Goal: Task Accomplishment & Management: Manage account settings

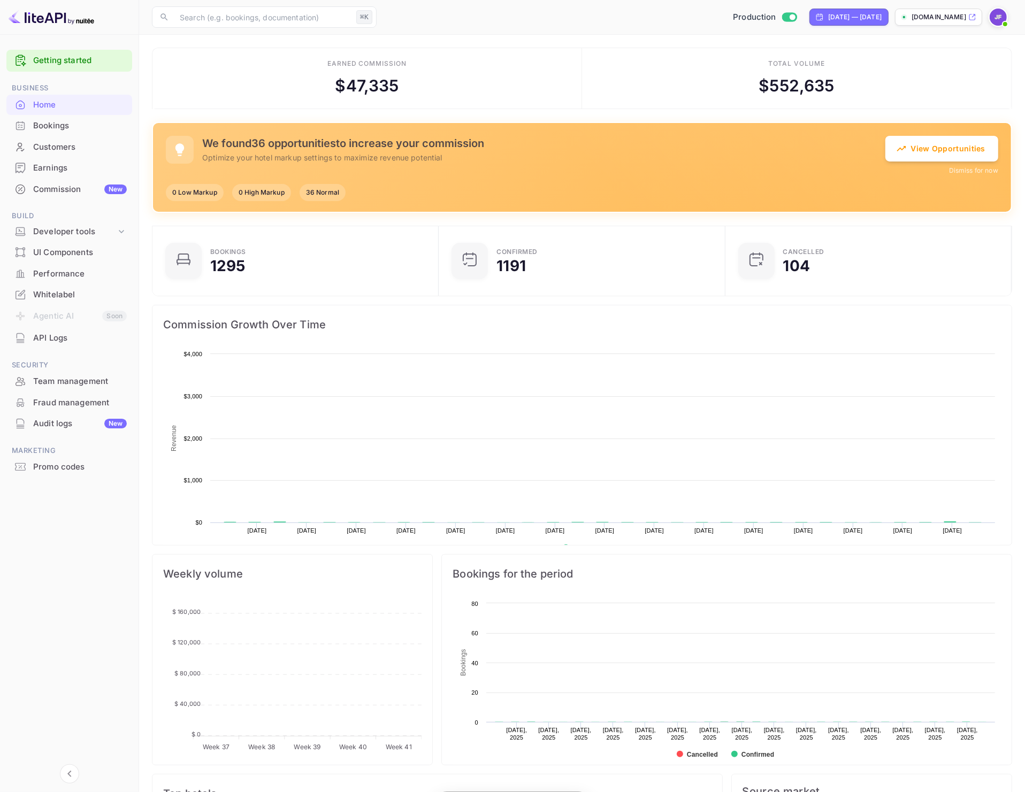
scroll to position [11, 11]
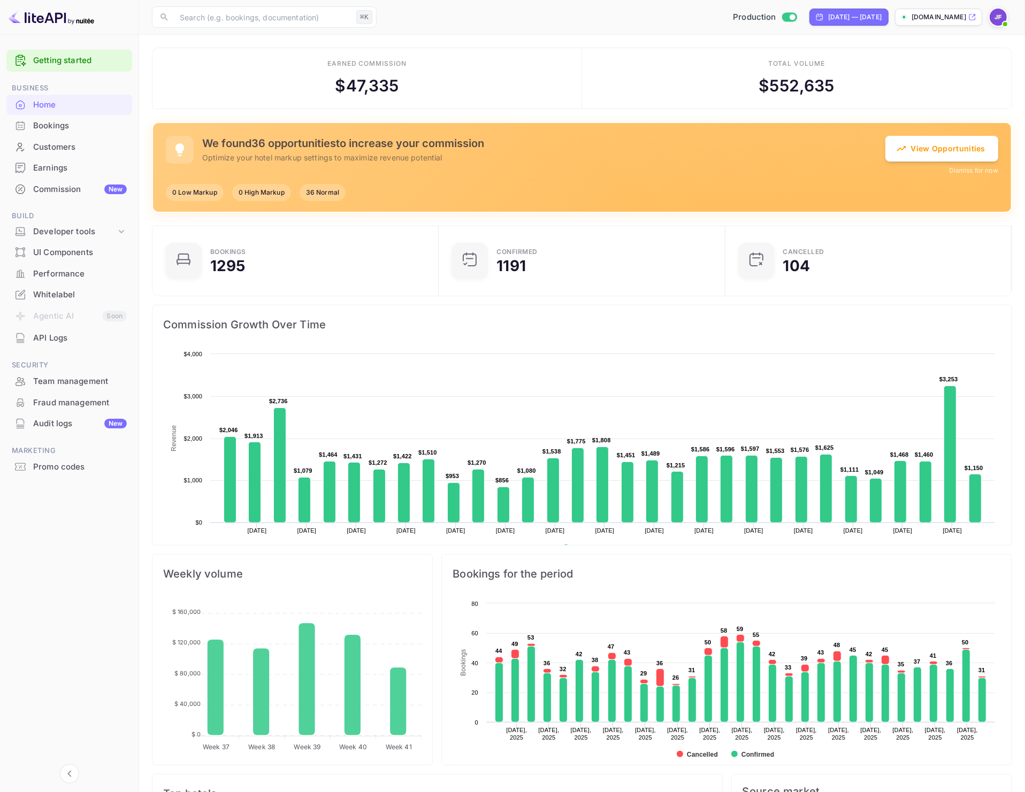
click at [57, 187] on div "Commission New" at bounding box center [80, 190] width 94 height 12
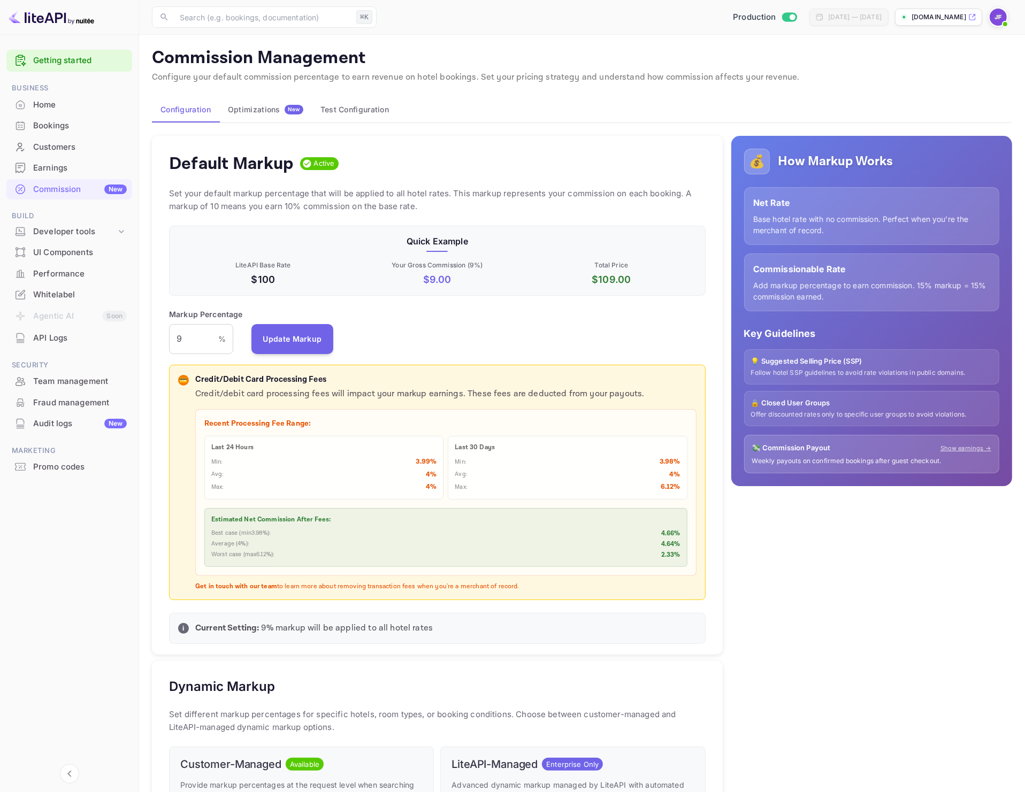
scroll to position [180, 527]
click at [809, 537] on div "💰 How Markup Works Net Rate Base hotel rate with no commission. Perfect when yo…" at bounding box center [867, 663] width 289 height 1072
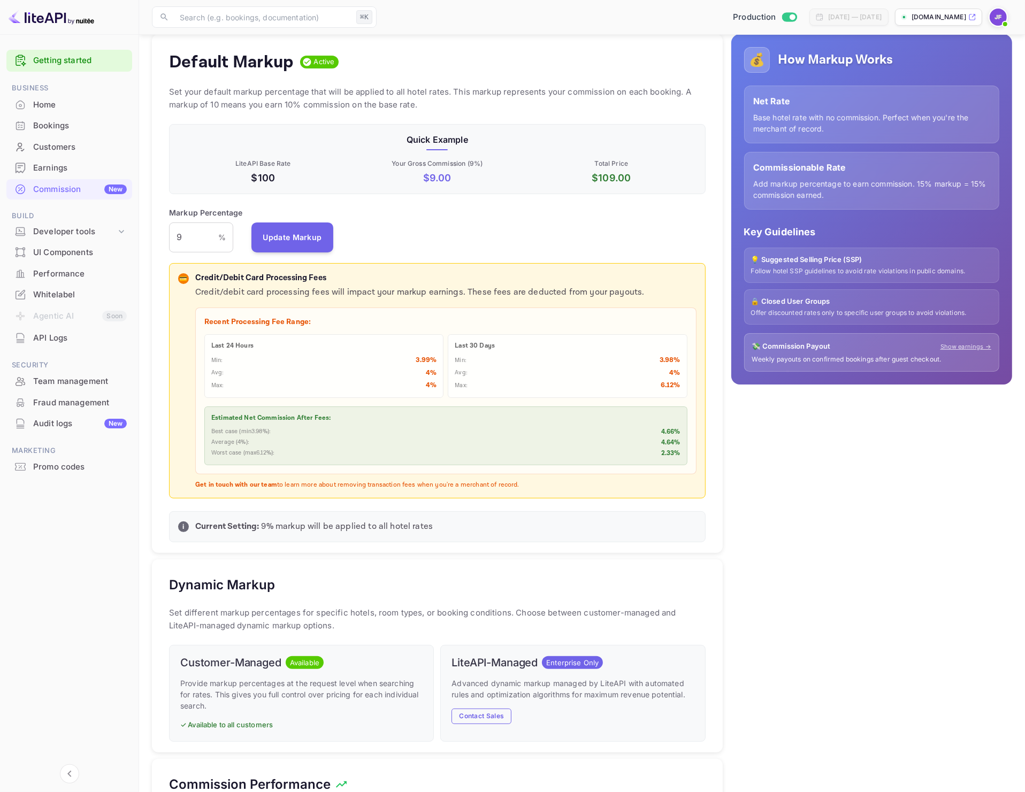
scroll to position [0, 0]
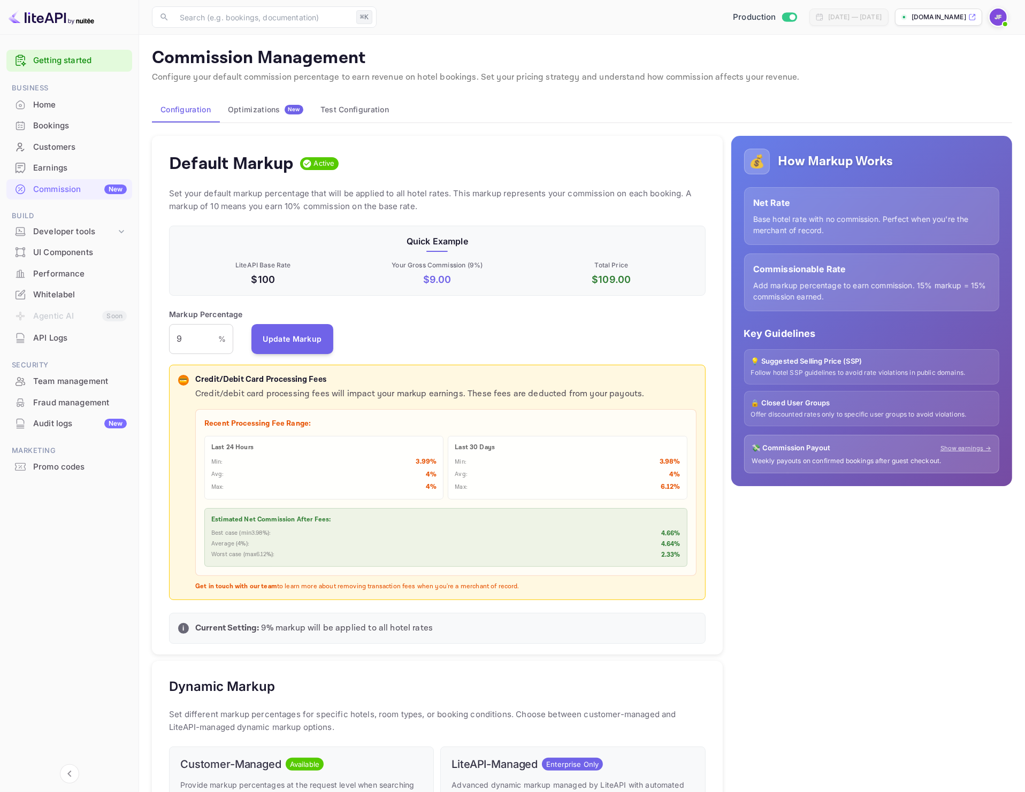
click at [252, 99] on button "Optimizations New" at bounding box center [265, 110] width 93 height 26
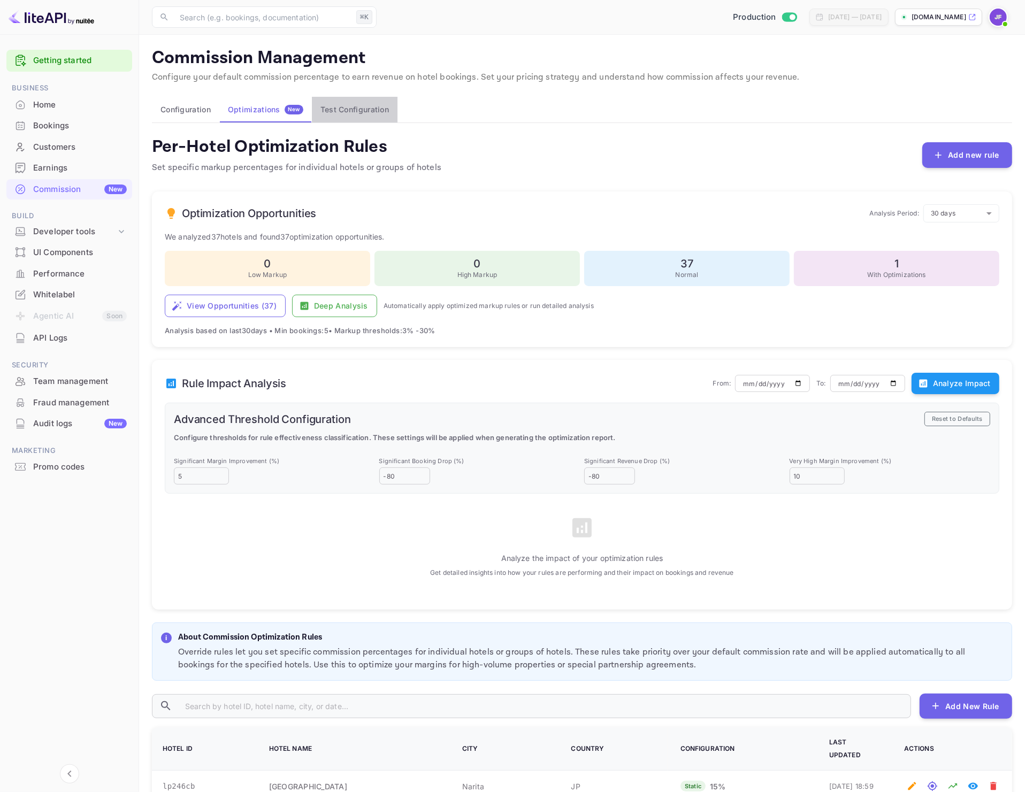
click at [346, 110] on button "Test Configuration" at bounding box center [355, 110] width 86 height 26
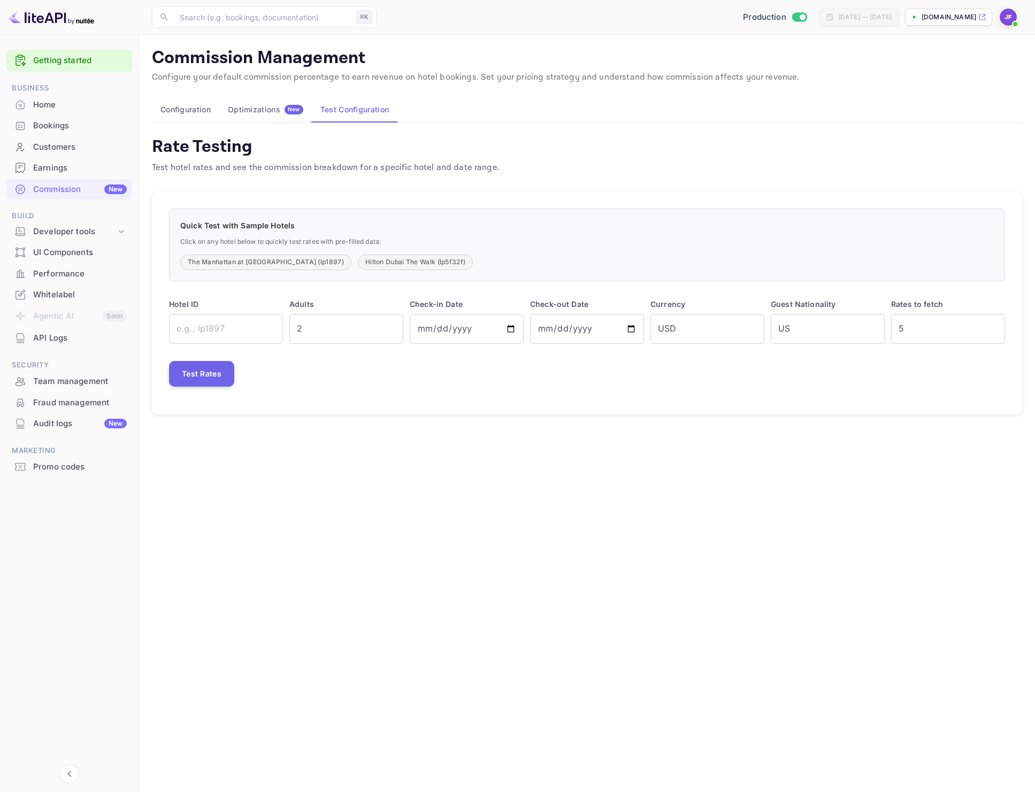
click at [198, 111] on button "Configuration" at bounding box center [185, 110] width 67 height 26
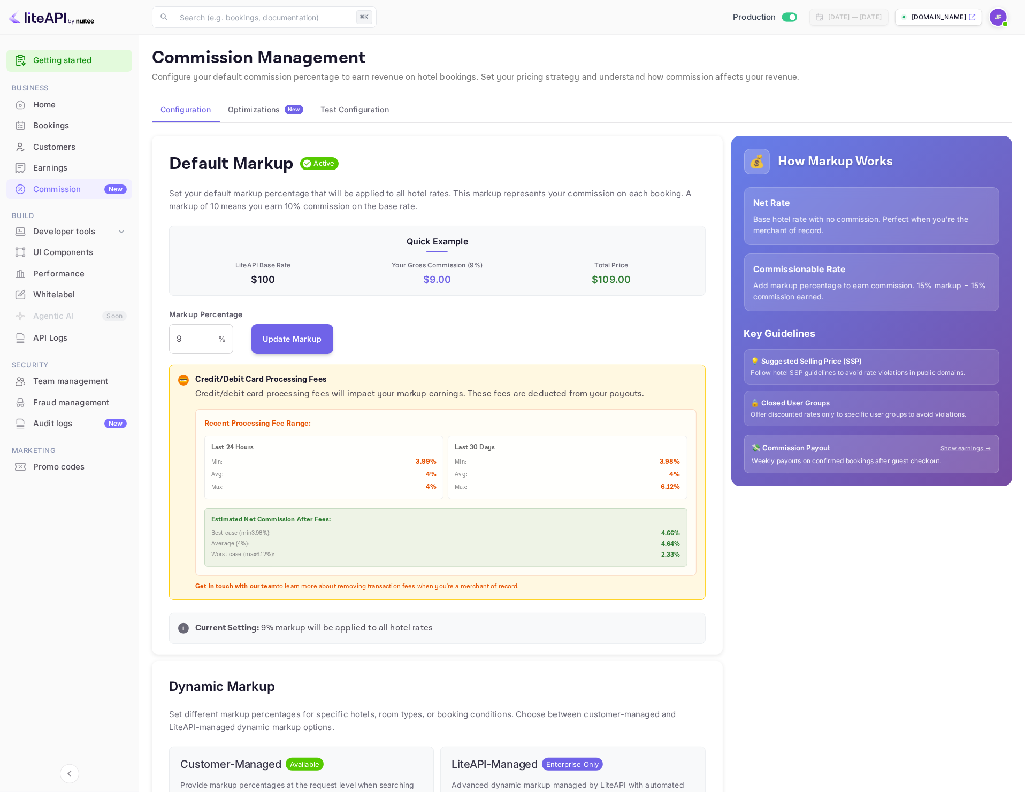
click at [337, 126] on div "Commission Management Configure your default commission percentage to earn reve…" at bounding box center [582, 623] width 860 height 1151
click at [346, 116] on button "Test Configuration" at bounding box center [355, 110] width 86 height 26
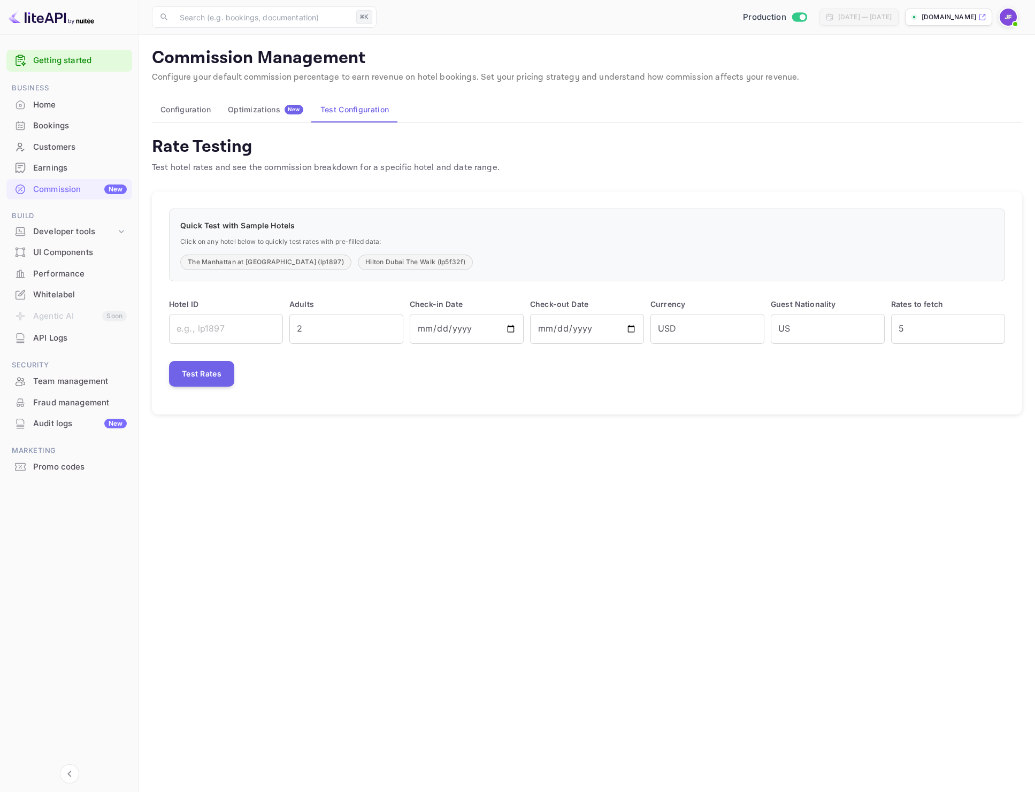
click at [257, 117] on button "Optimizations New" at bounding box center [265, 110] width 93 height 26
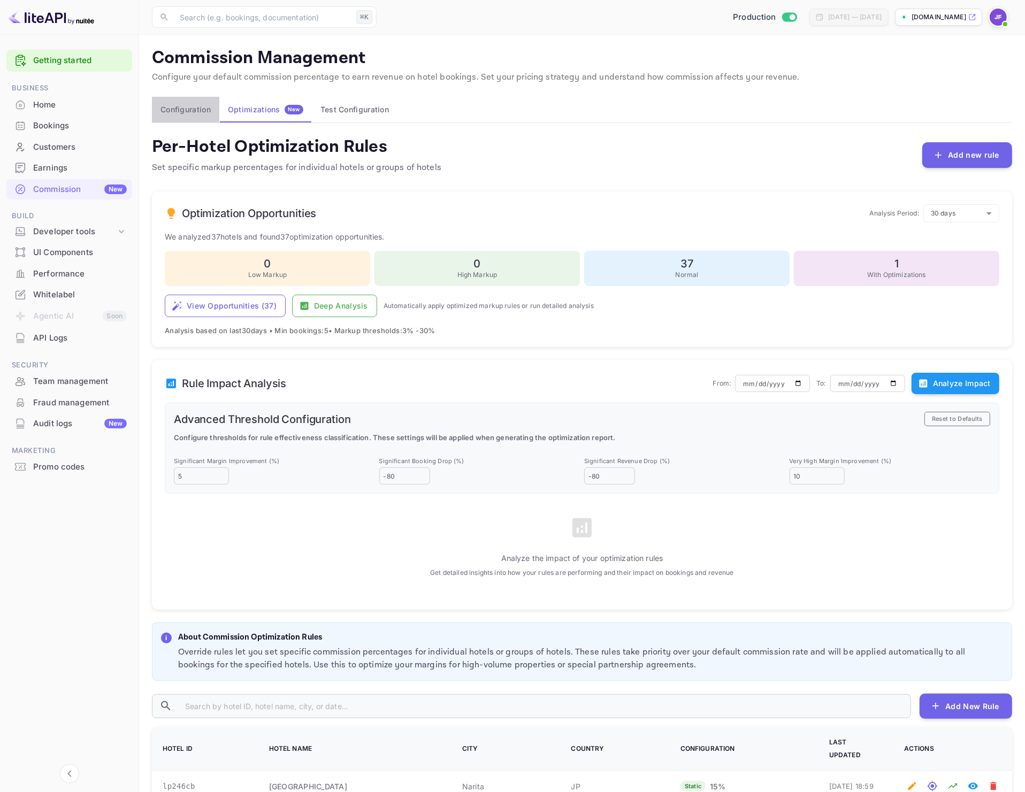
click at [172, 112] on button "Configuration" at bounding box center [185, 110] width 67 height 26
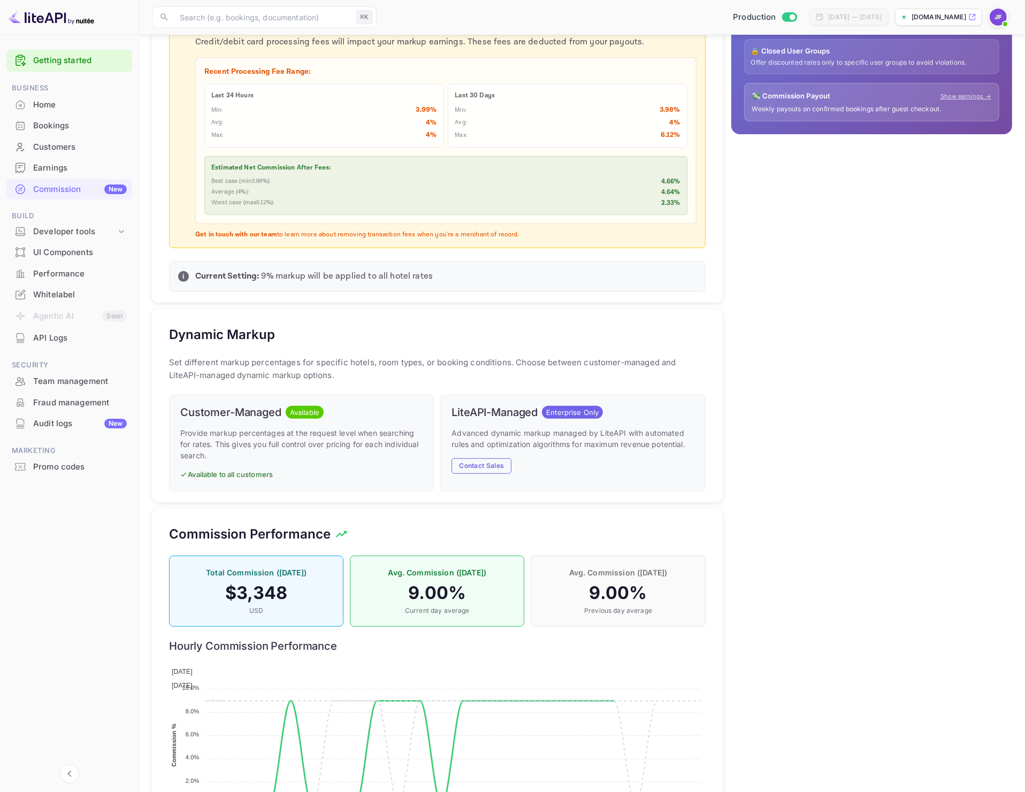
scroll to position [423, 0]
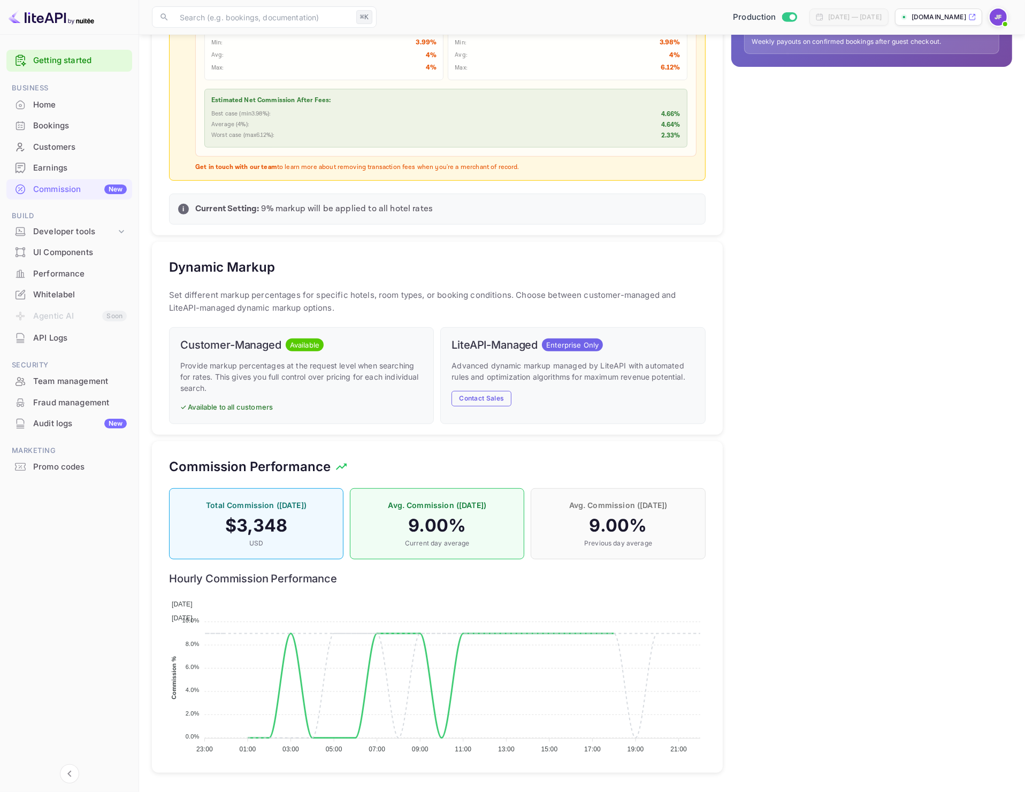
click at [846, 417] on div "💰 How Markup Works Net Rate Base hotel rate with no commission. Perfect when yo…" at bounding box center [867, 244] width 289 height 1072
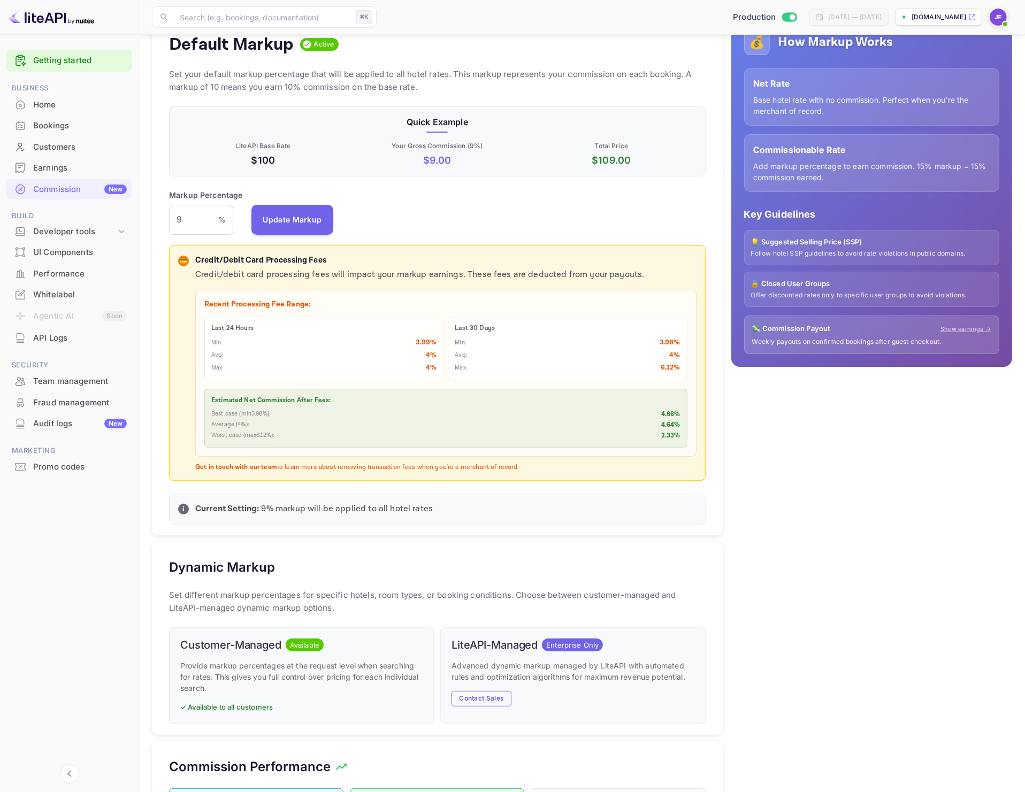
scroll to position [0, 0]
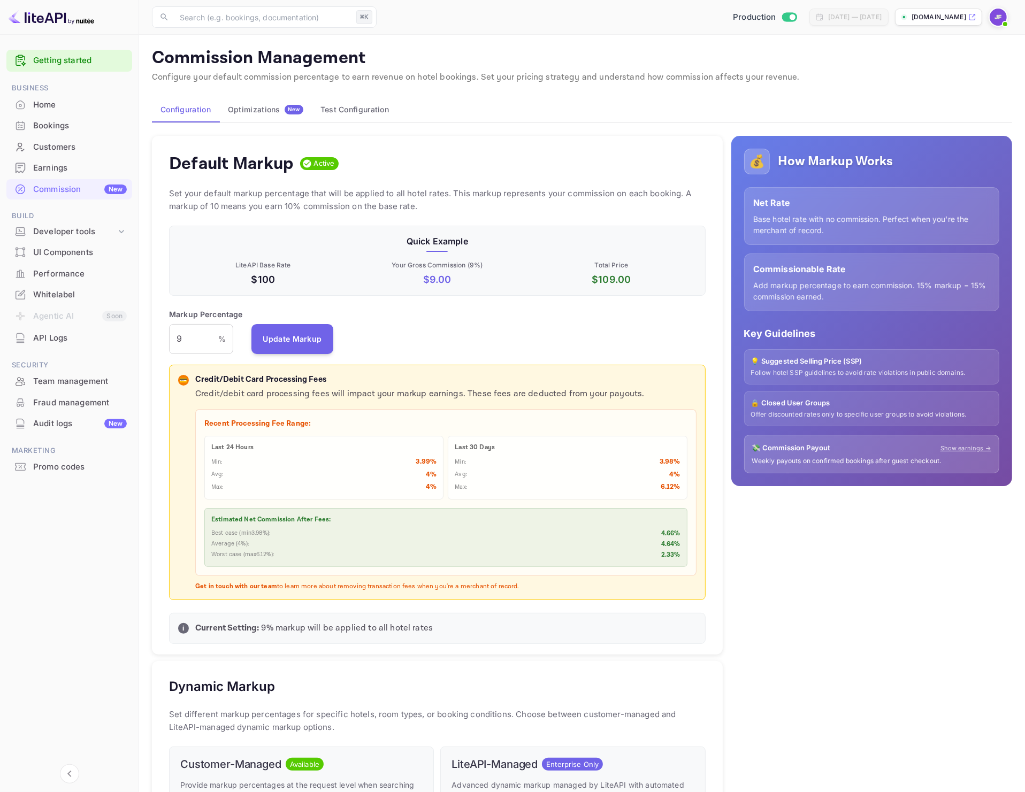
click at [721, 608] on div "Default Markup Active Set your default markup percentage that will be applied t…" at bounding box center [437, 395] width 571 height 519
click at [481, 341] on div "Markup Percentage 9 % ​ Update Markup" at bounding box center [437, 331] width 537 height 45
click at [36, 164] on div "Earnings" at bounding box center [80, 168] width 94 height 12
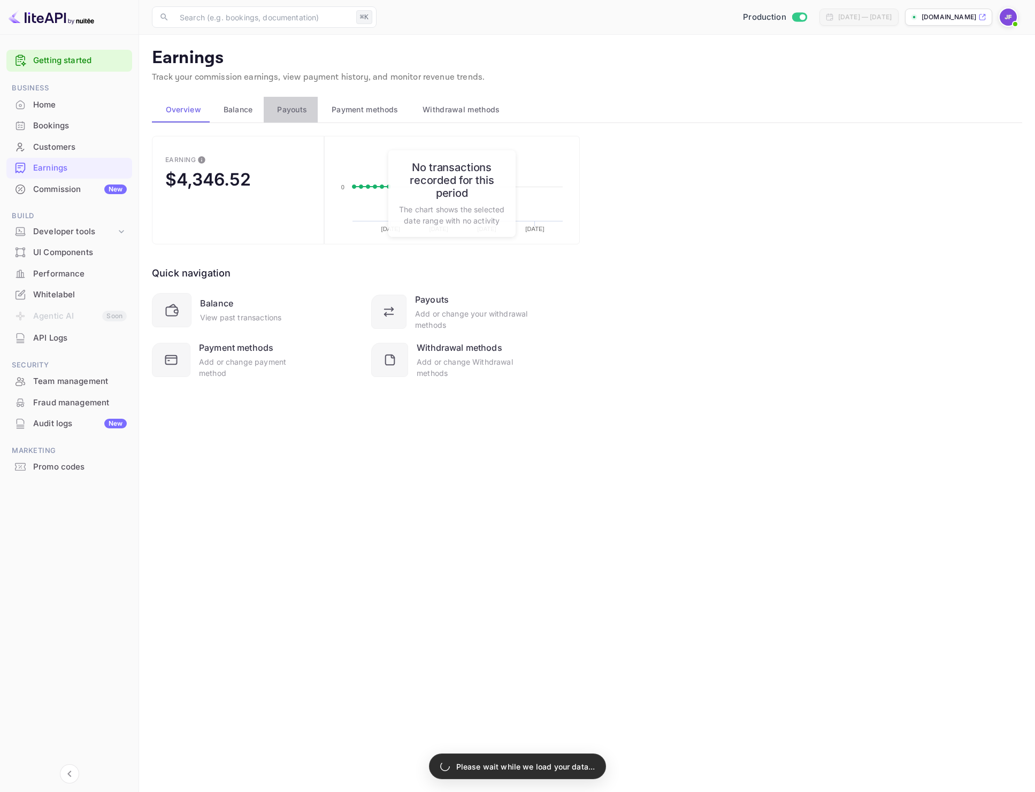
click at [298, 116] on button "Payouts" at bounding box center [291, 110] width 55 height 26
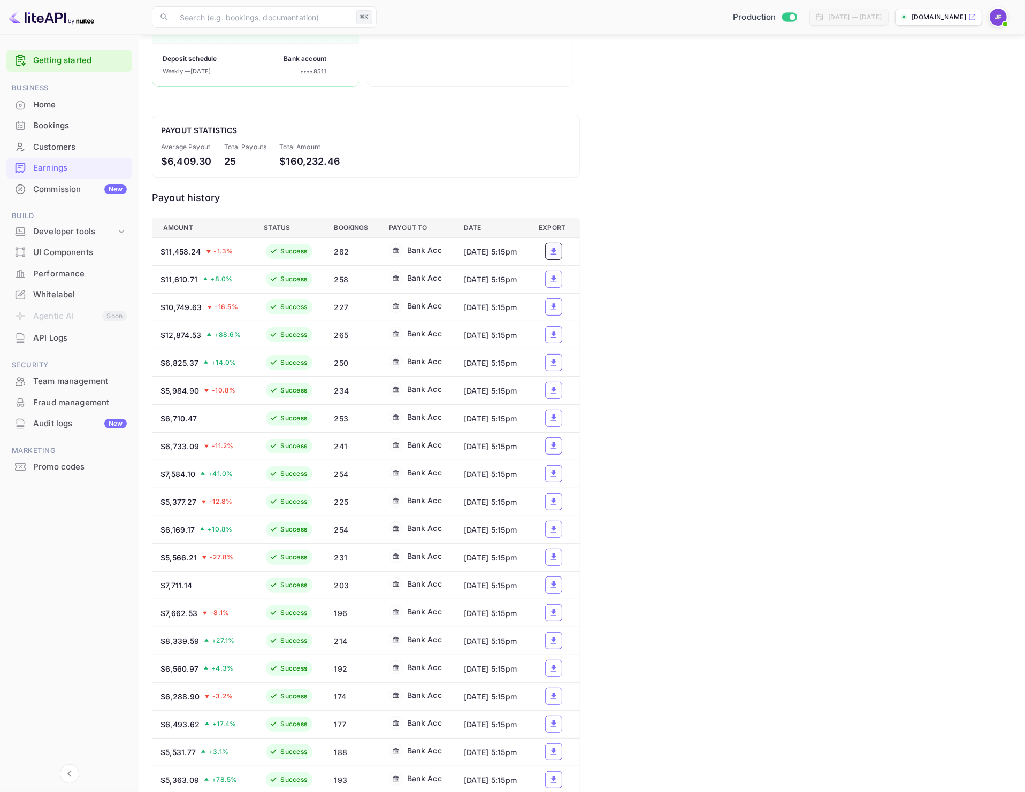
scroll to position [177, 0]
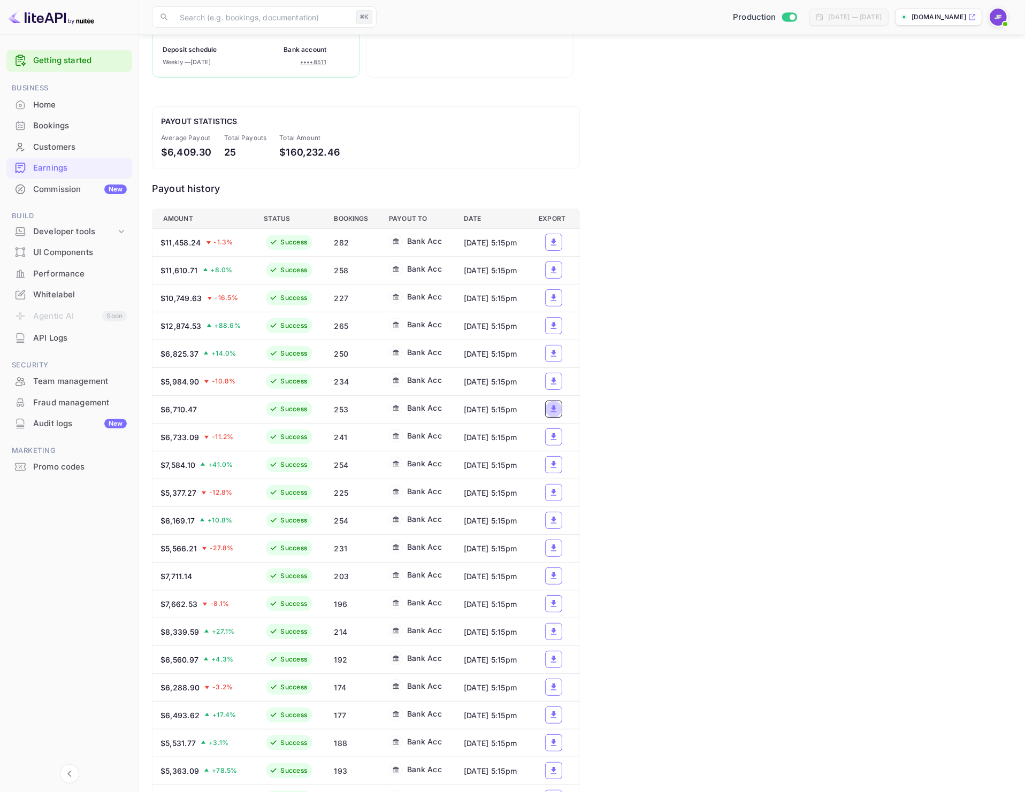
click at [552, 414] on icon "a dense table" at bounding box center [554, 409] width 10 height 10
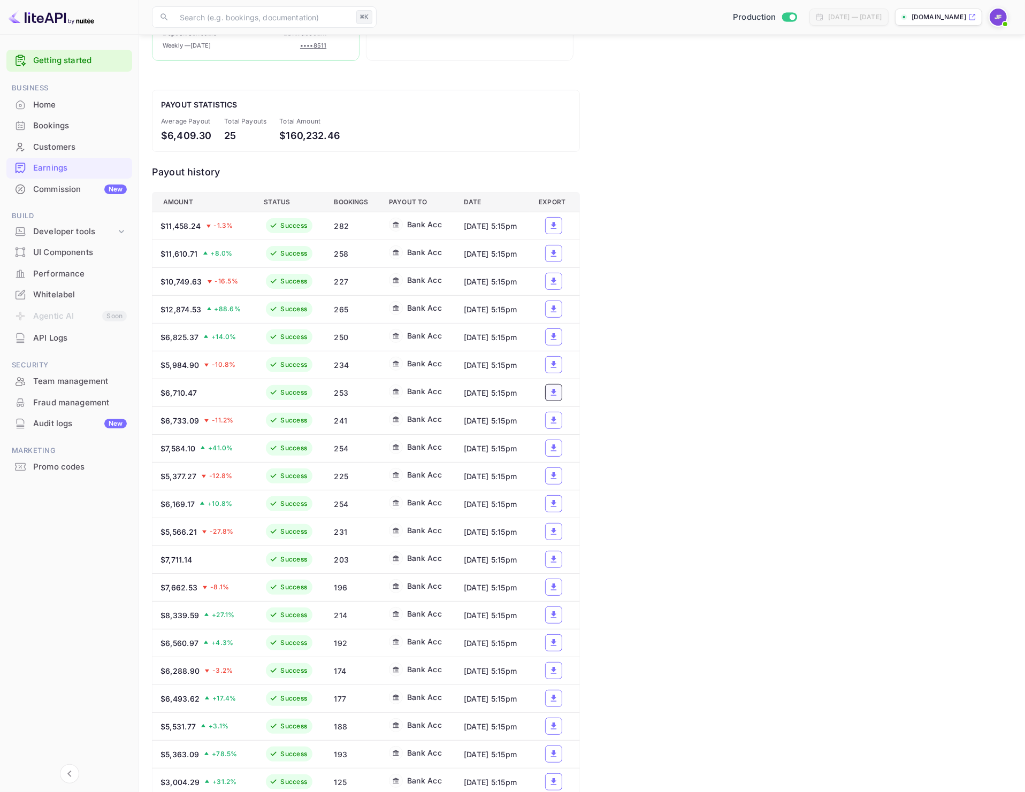
click at [624, 502] on div "Available $4,346.52 Deposit schedule Weekly — [DATE] Bank account •••• 8511 Upc…" at bounding box center [582, 425] width 860 height 965
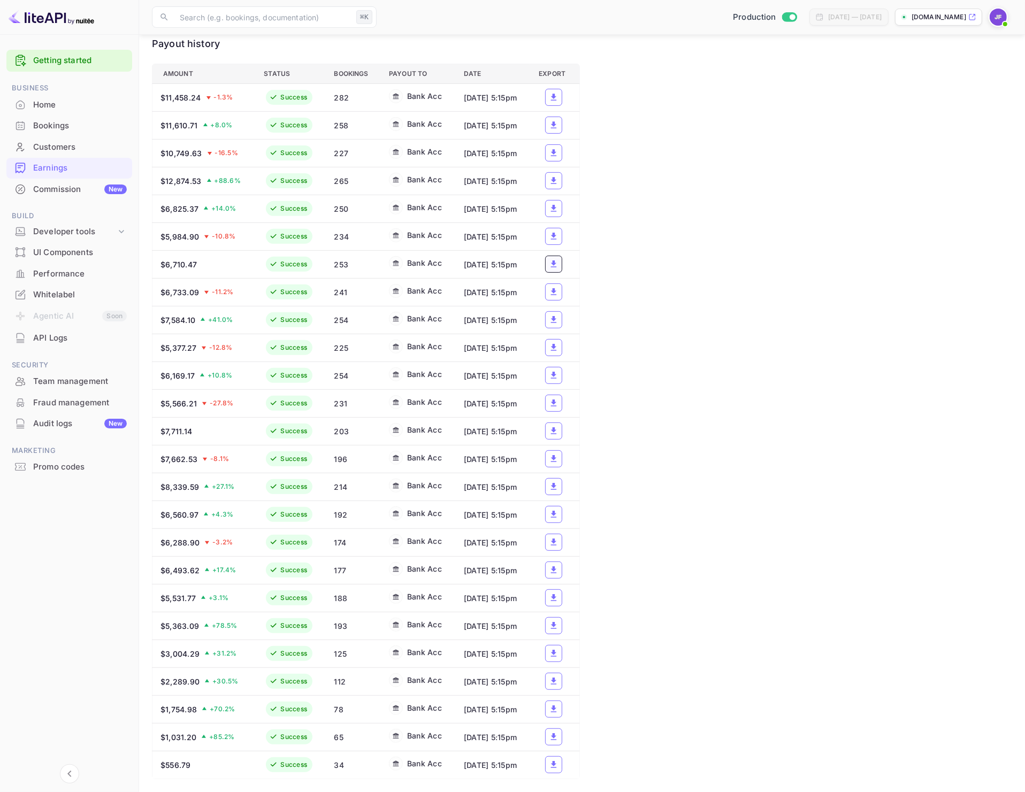
scroll to position [121, 0]
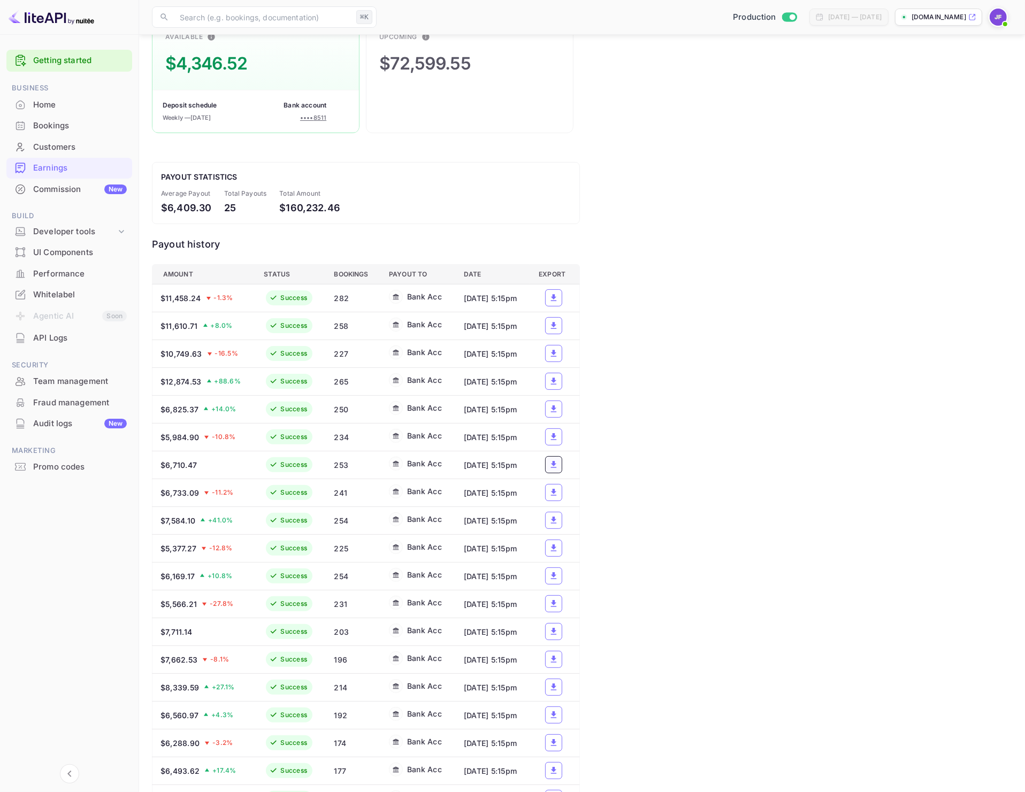
click at [736, 459] on div "Available $4,346.52 Deposit schedule Weekly — [DATE] Bank account •••• 8511 Upc…" at bounding box center [582, 497] width 860 height 965
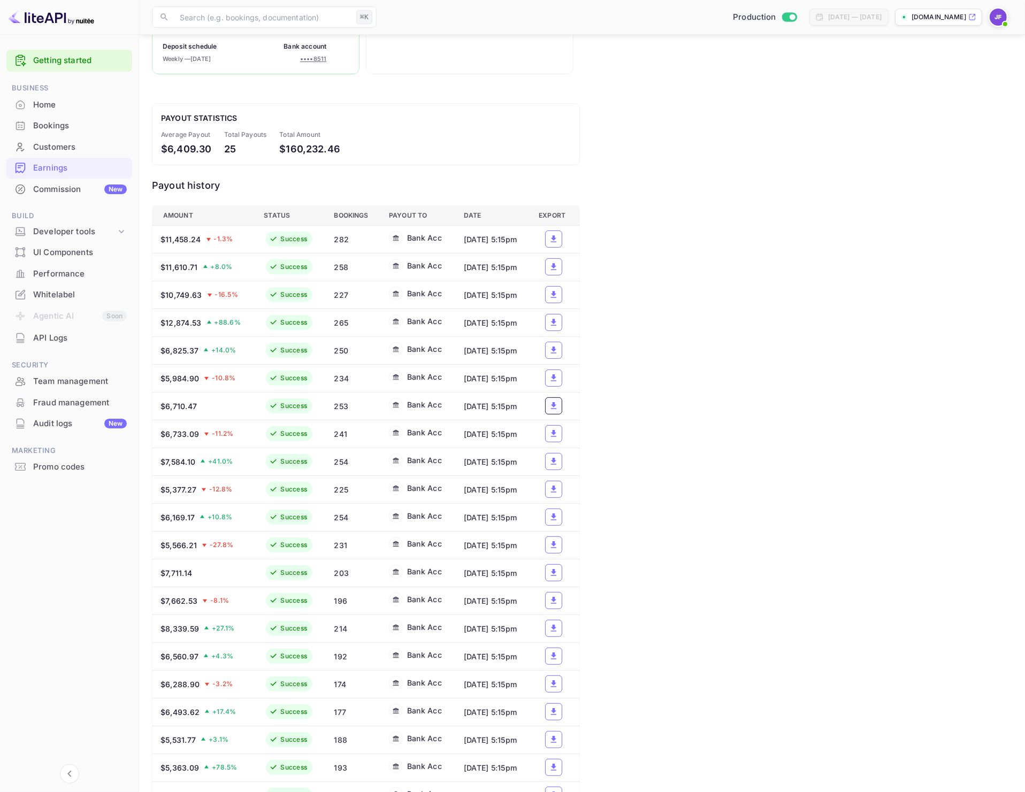
click at [835, 523] on div "Available $4,346.52 Deposit schedule Weekly — [DATE] Bank account •••• 8511 Upc…" at bounding box center [582, 438] width 860 height 965
click at [561, 470] on button "a dense table" at bounding box center [553, 461] width 17 height 17
click at [65, 194] on div "Commission New" at bounding box center [80, 190] width 94 height 12
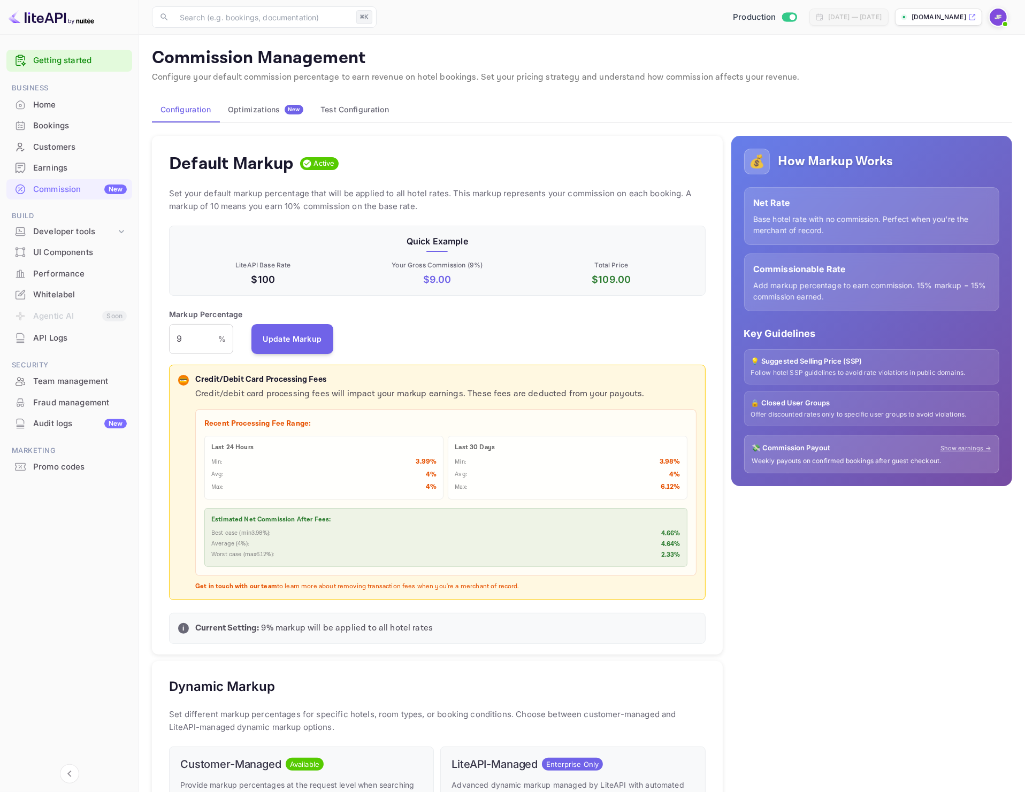
scroll to position [8, 0]
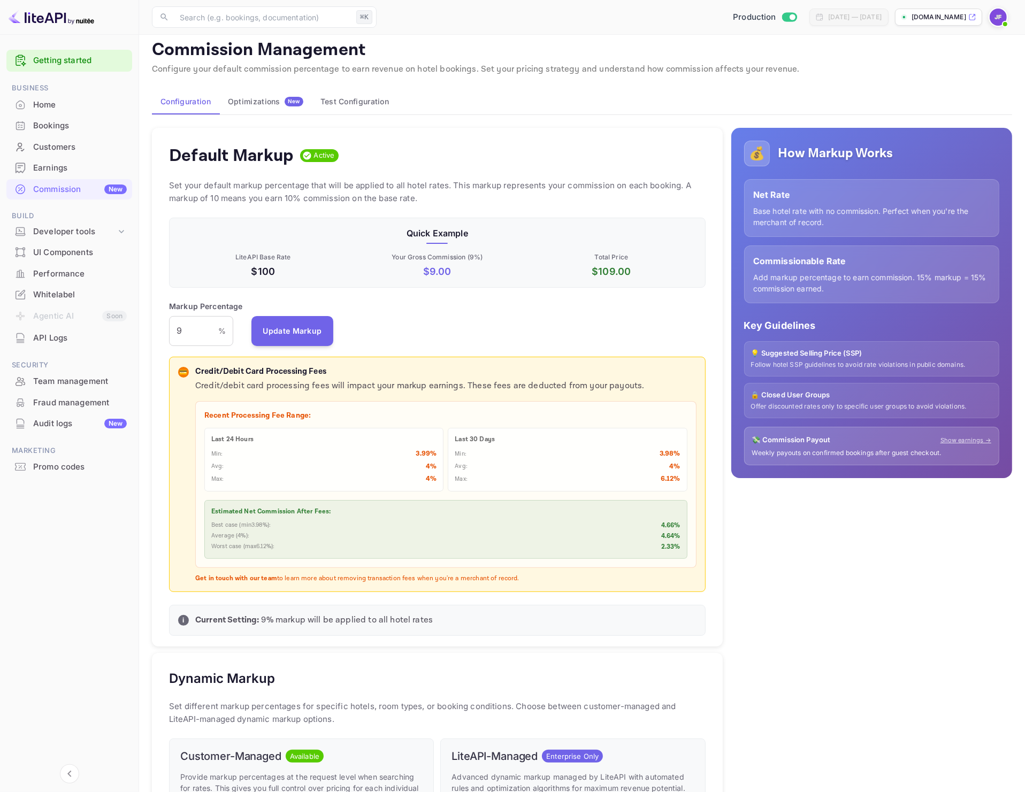
click at [62, 170] on div "Earnings" at bounding box center [80, 168] width 94 height 12
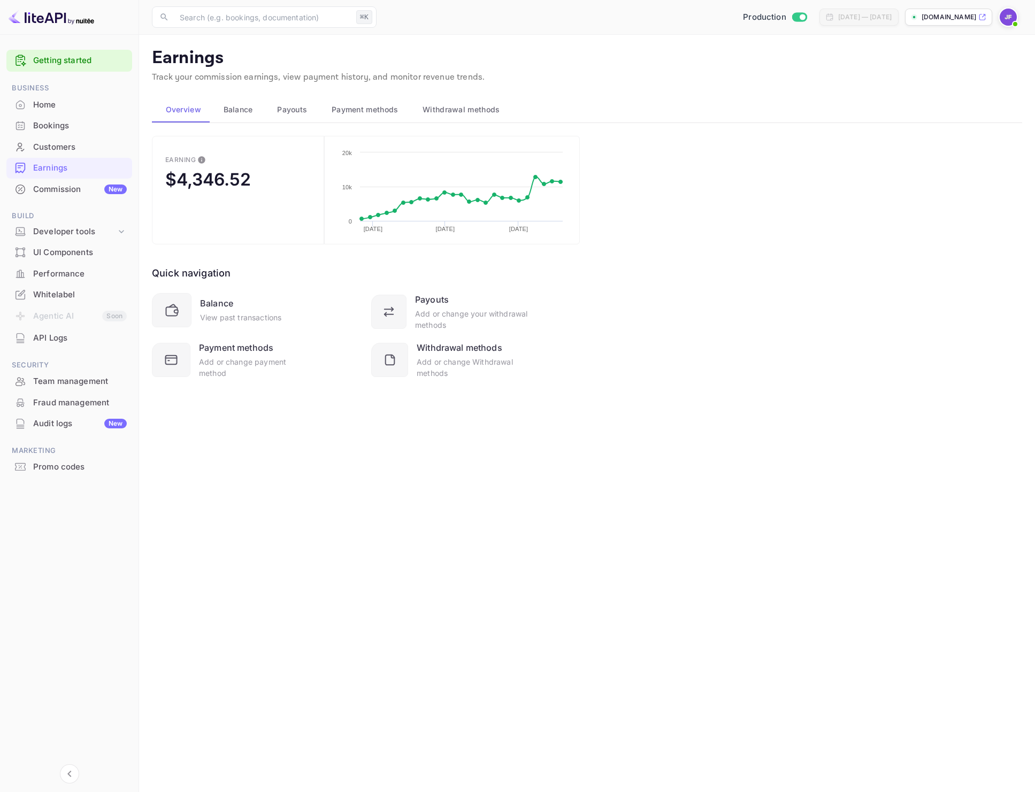
click at [281, 101] on button "Payouts" at bounding box center [291, 110] width 55 height 26
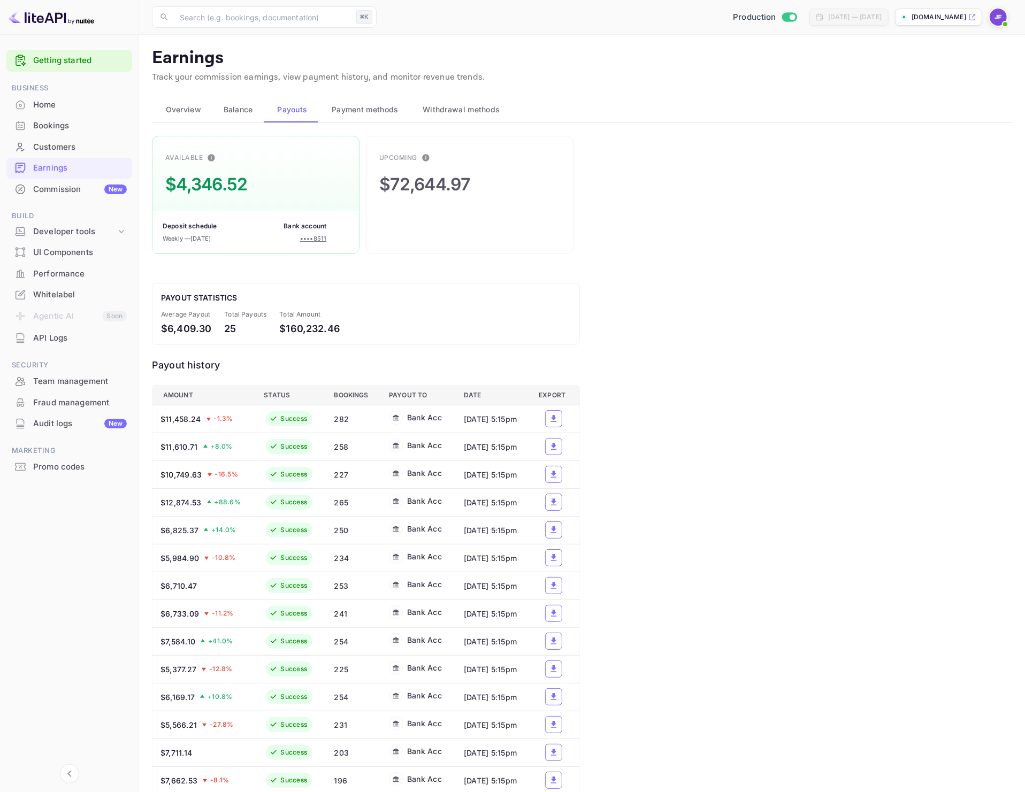
click at [247, 108] on span "Balance" at bounding box center [238, 109] width 29 height 13
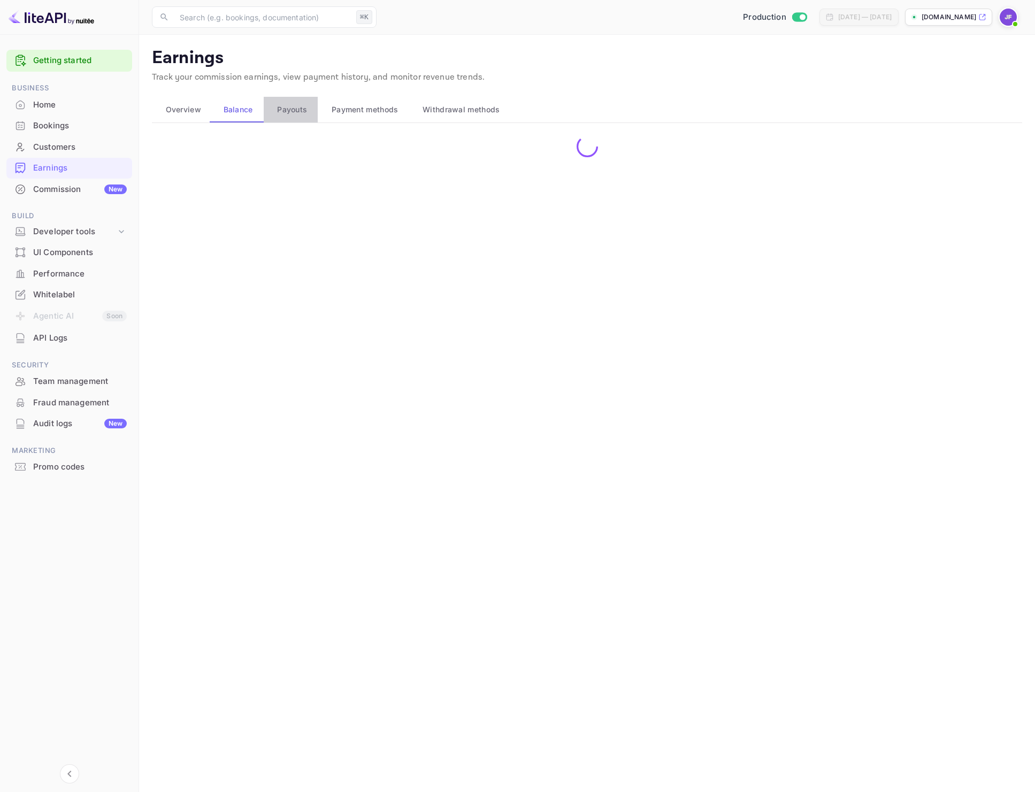
click at [300, 108] on span "Payouts" at bounding box center [292, 109] width 30 height 13
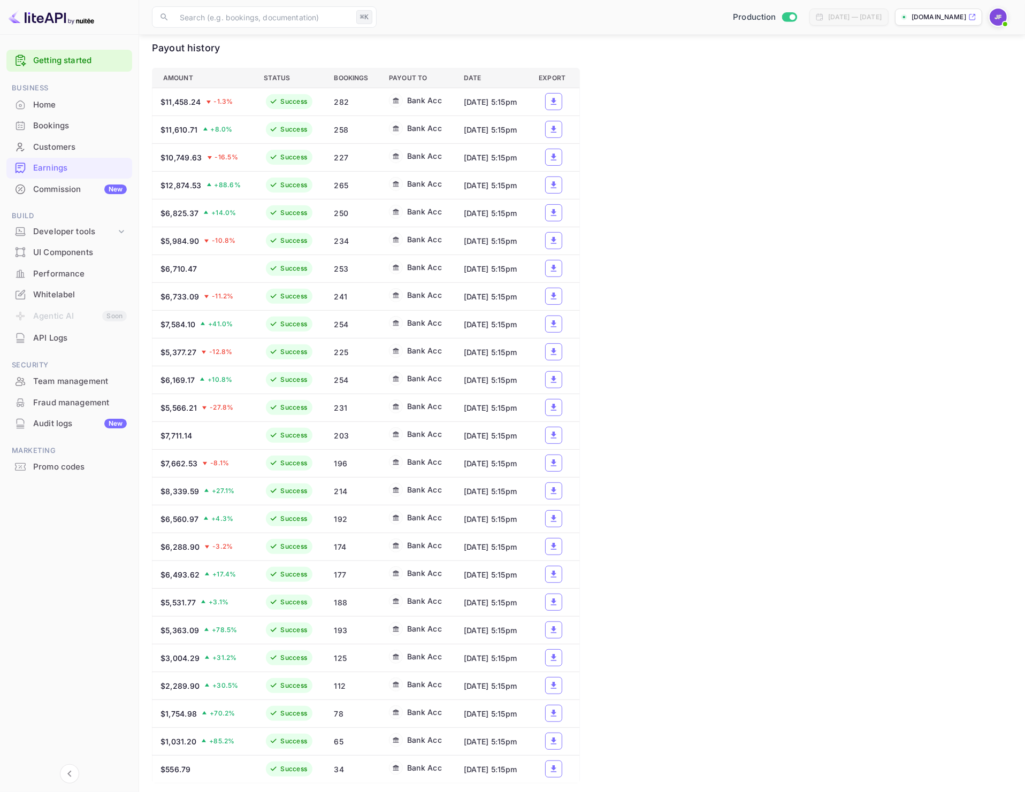
scroll to position [365, 0]
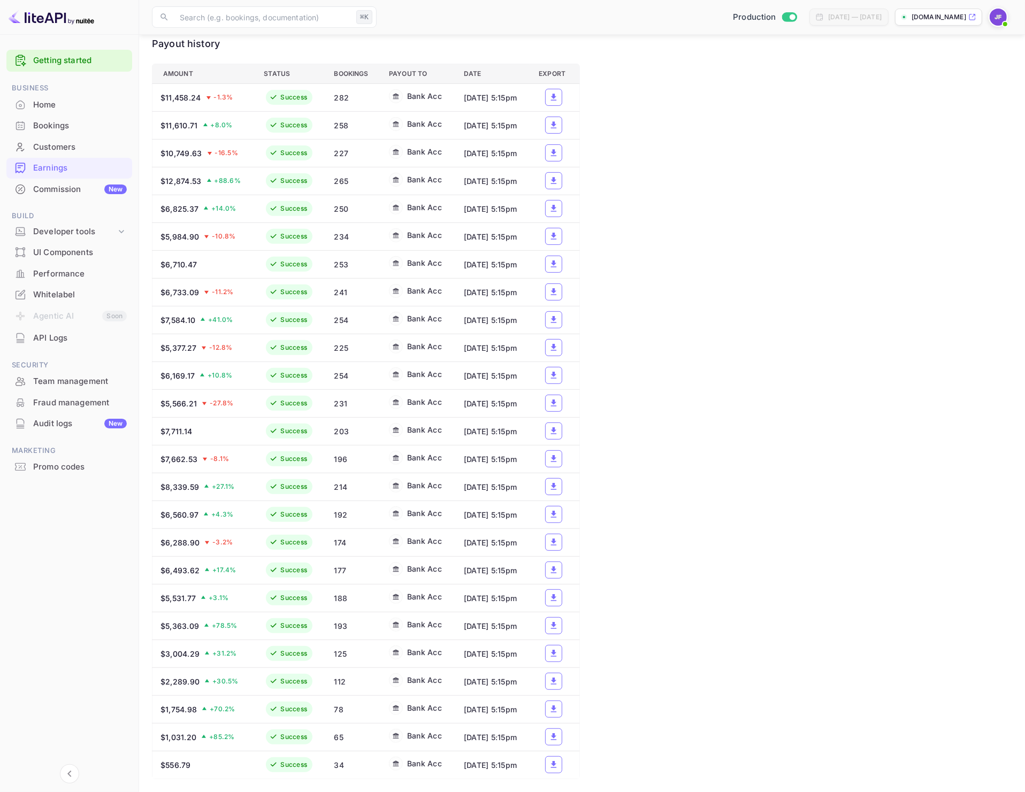
click at [50, 184] on div "Commission New" at bounding box center [80, 190] width 94 height 12
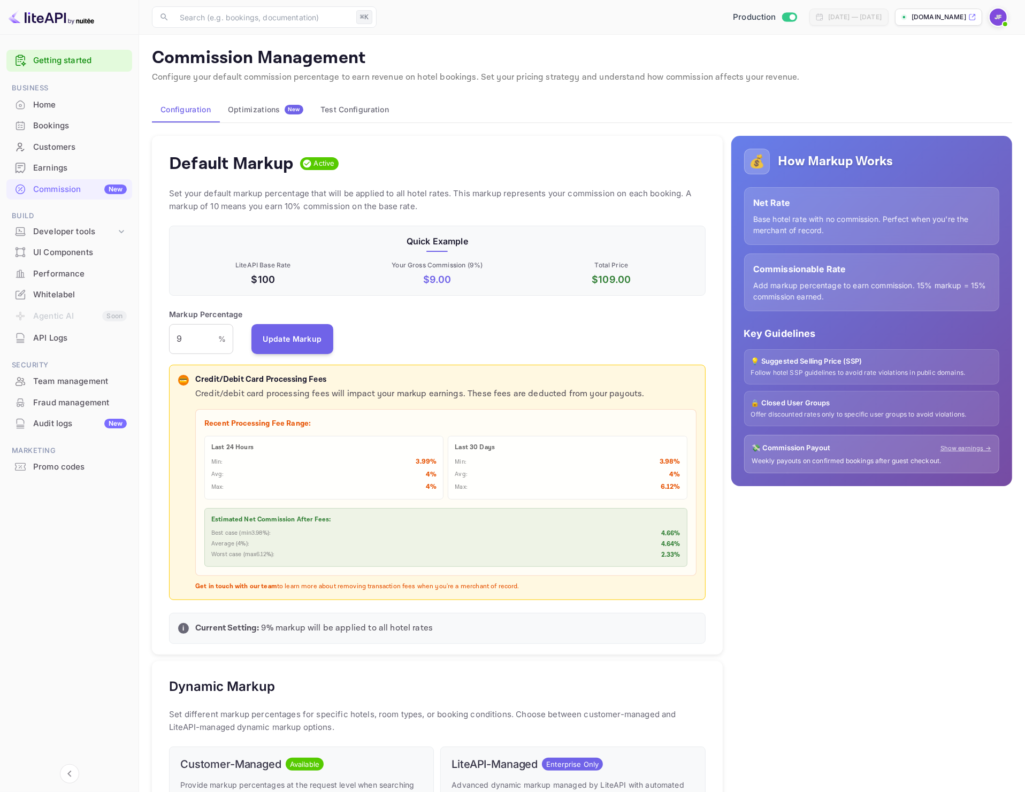
click at [581, 150] on div "Default Markup Active Set your default markup percentage that will be applied t…" at bounding box center [437, 395] width 571 height 519
click at [360, 115] on button "Test Configuration" at bounding box center [355, 110] width 86 height 26
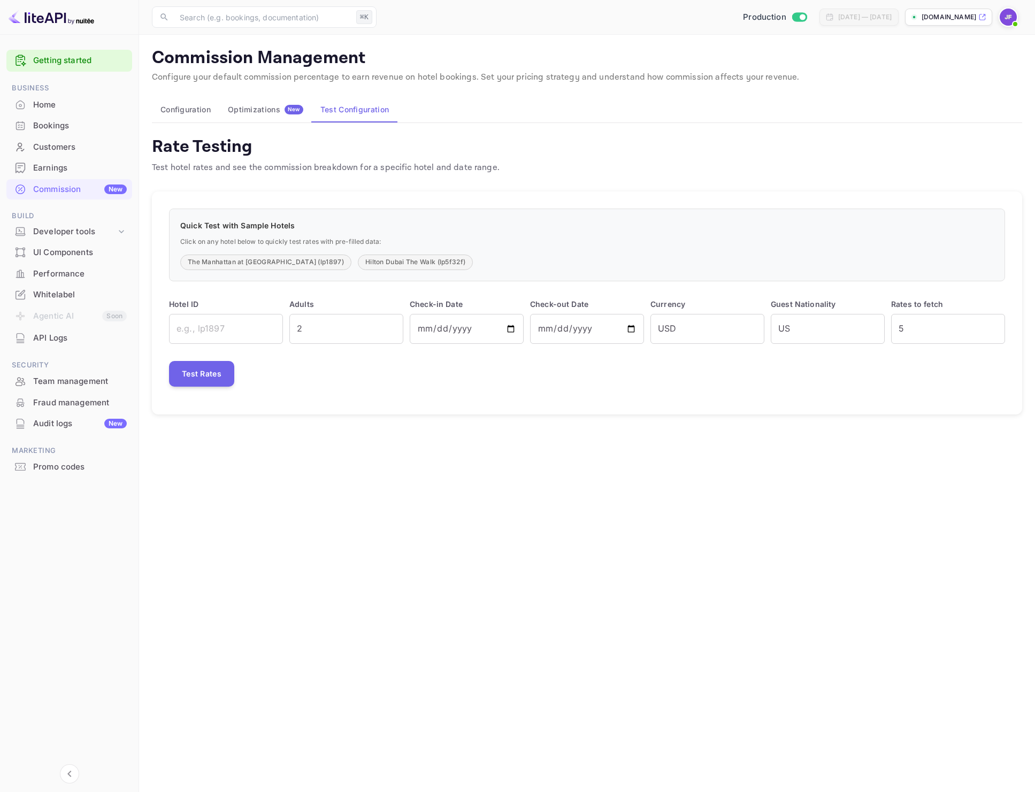
click at [255, 111] on div "Optimizations New" at bounding box center [265, 110] width 75 height 10
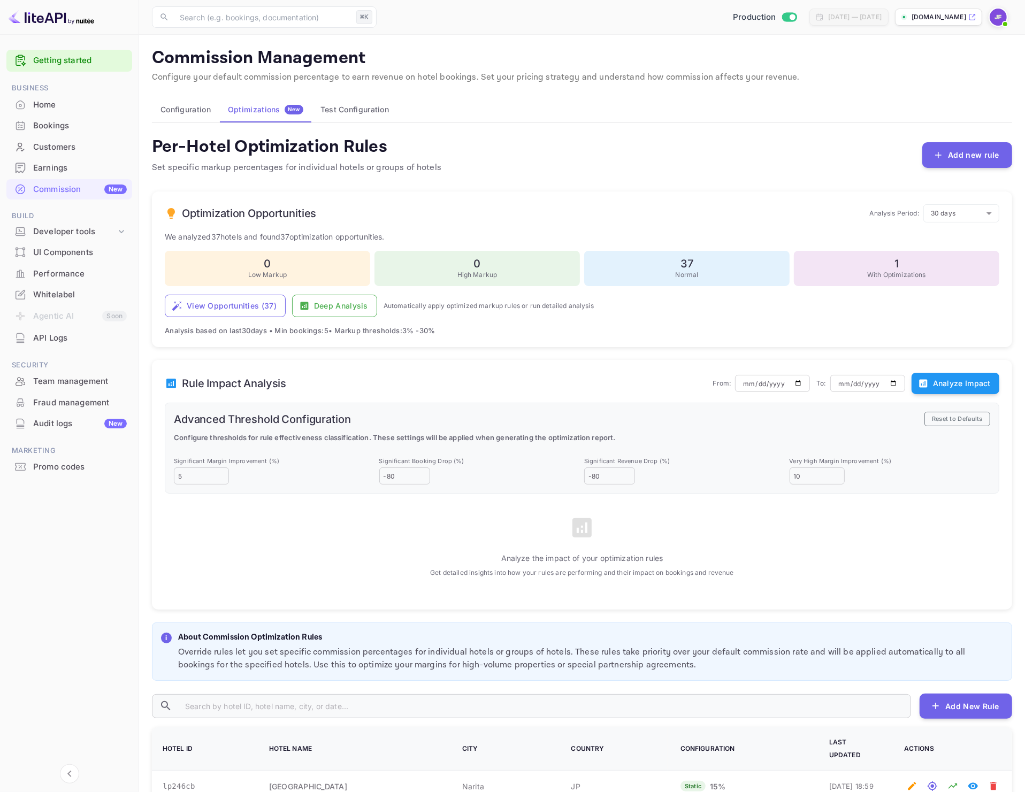
click at [185, 112] on button "Configuration" at bounding box center [185, 110] width 67 height 26
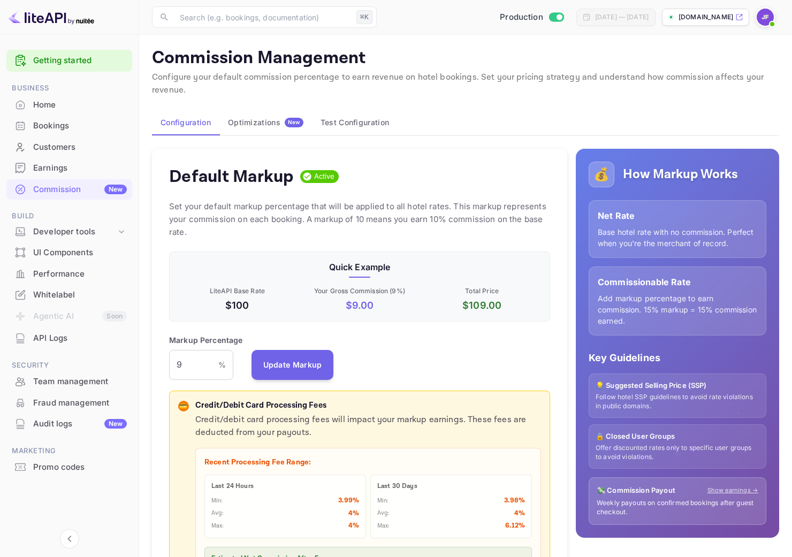
scroll to position [190, 380]
